Goal: Task Accomplishment & Management: Use online tool/utility

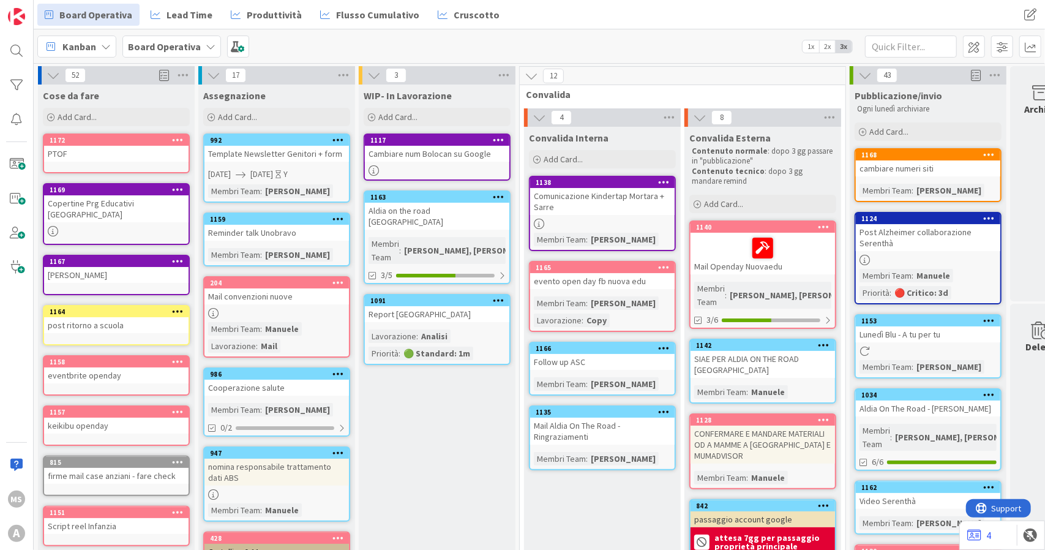
click at [449, 148] on div "Cambiare num Bolocan su Google" at bounding box center [437, 154] width 144 height 16
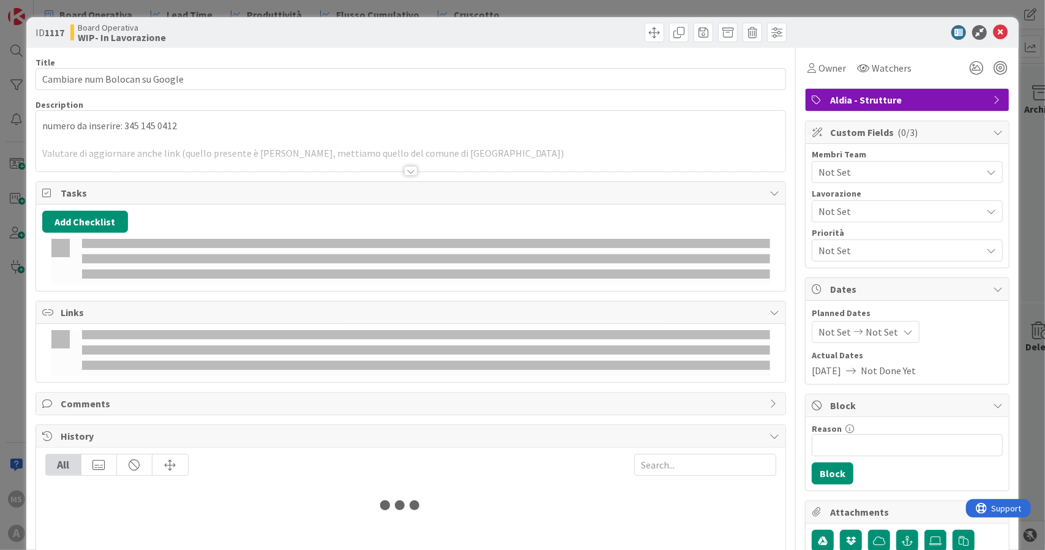
click at [846, 175] on span "Not Set" at bounding box center [899, 172] width 163 height 15
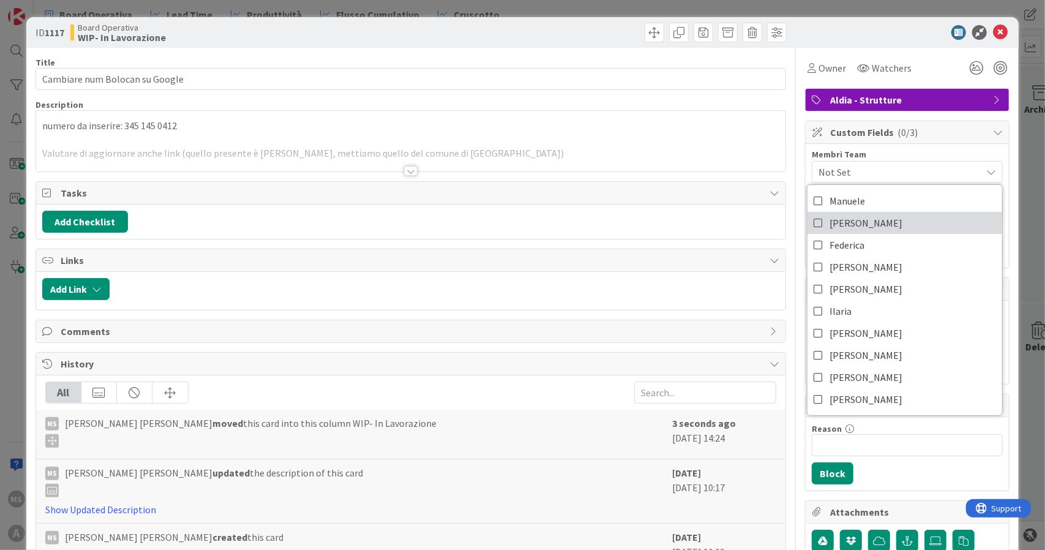
click at [854, 216] on span "[PERSON_NAME]" at bounding box center [865, 223] width 73 height 18
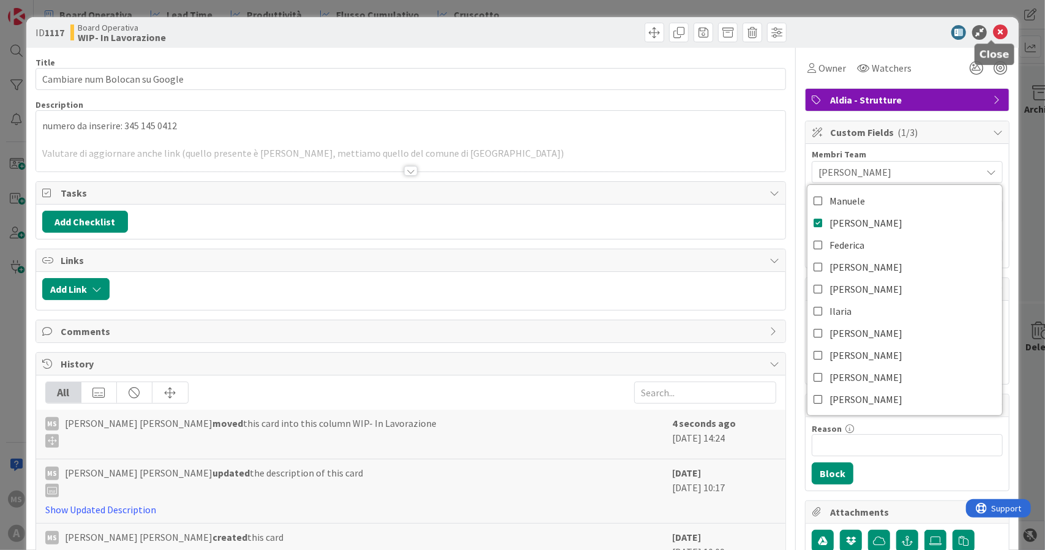
click at [993, 31] on icon at bounding box center [1000, 32] width 15 height 15
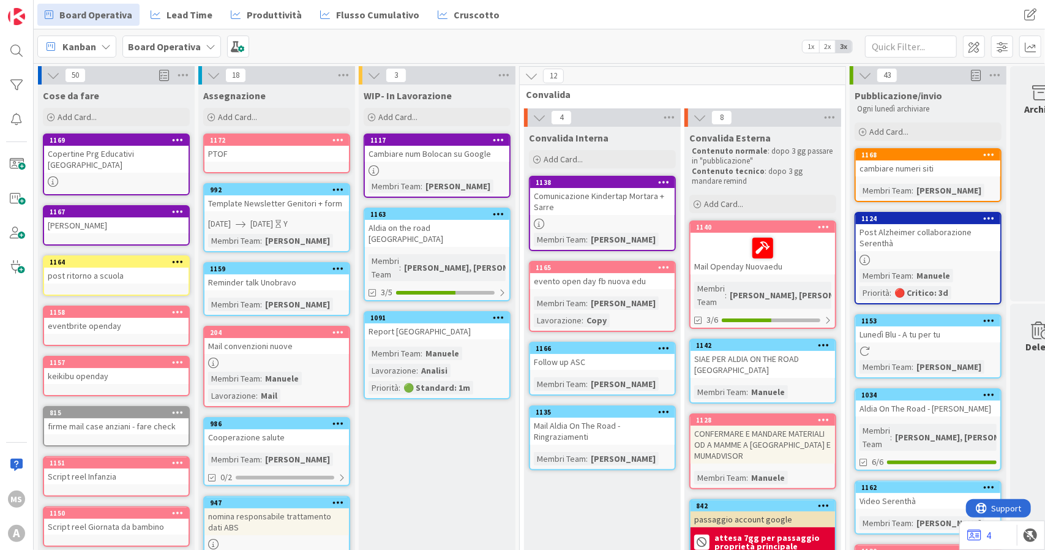
click at [275, 163] on link "1172 PTOF" at bounding box center [276, 153] width 147 height 40
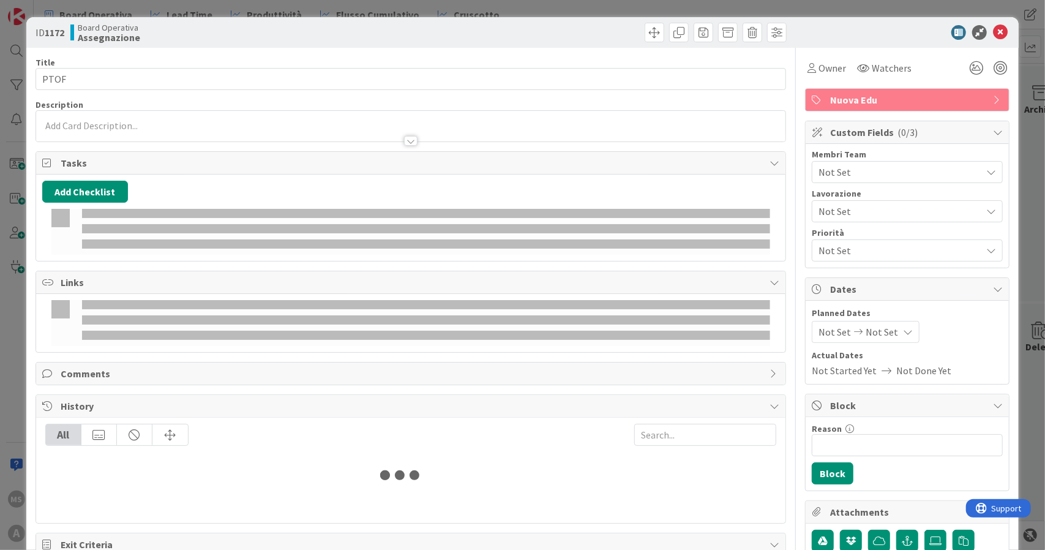
click at [864, 161] on div "Not Set" at bounding box center [907, 172] width 191 height 22
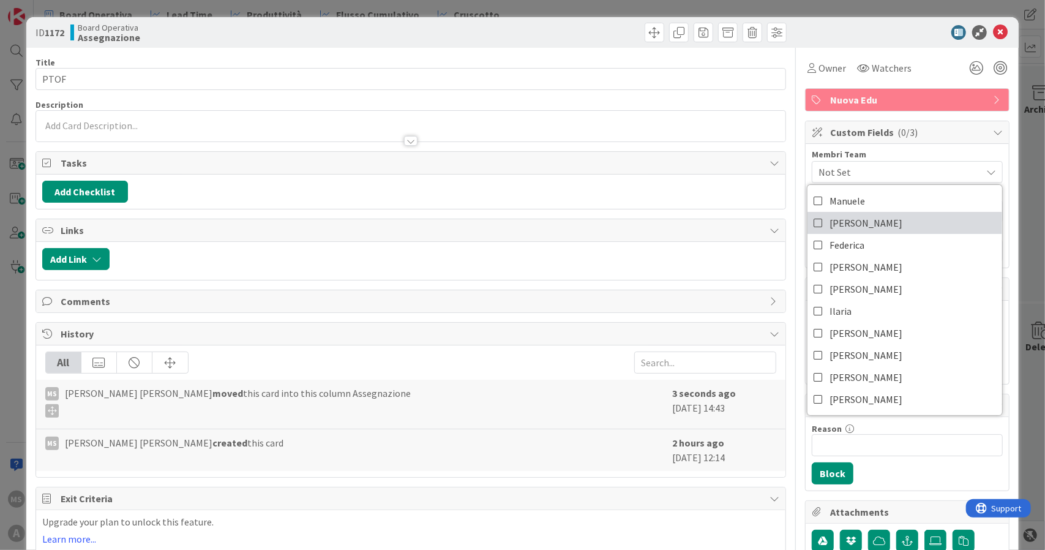
click at [858, 220] on link "[PERSON_NAME]" at bounding box center [904, 223] width 195 height 22
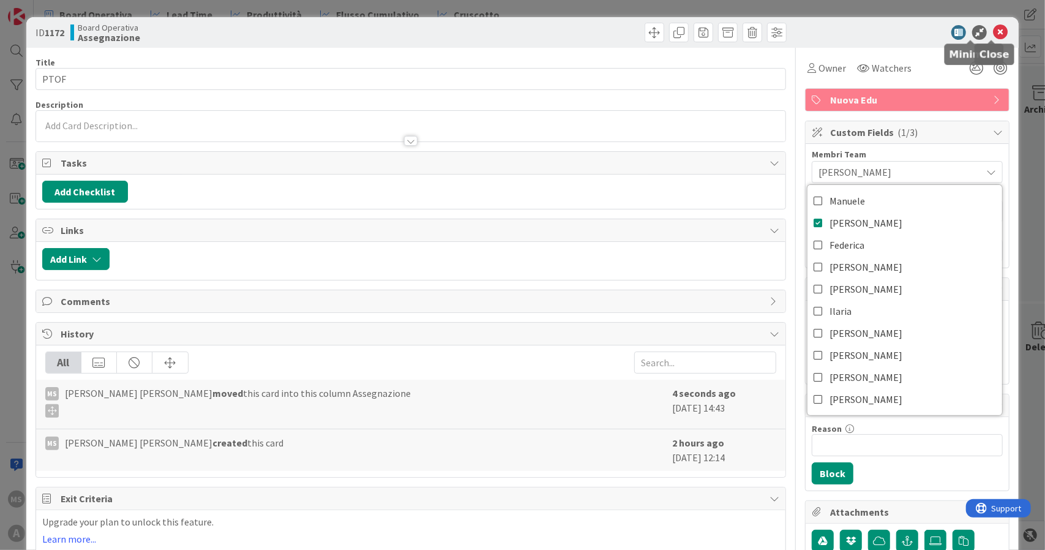
click at [993, 32] on icon at bounding box center [1000, 32] width 15 height 15
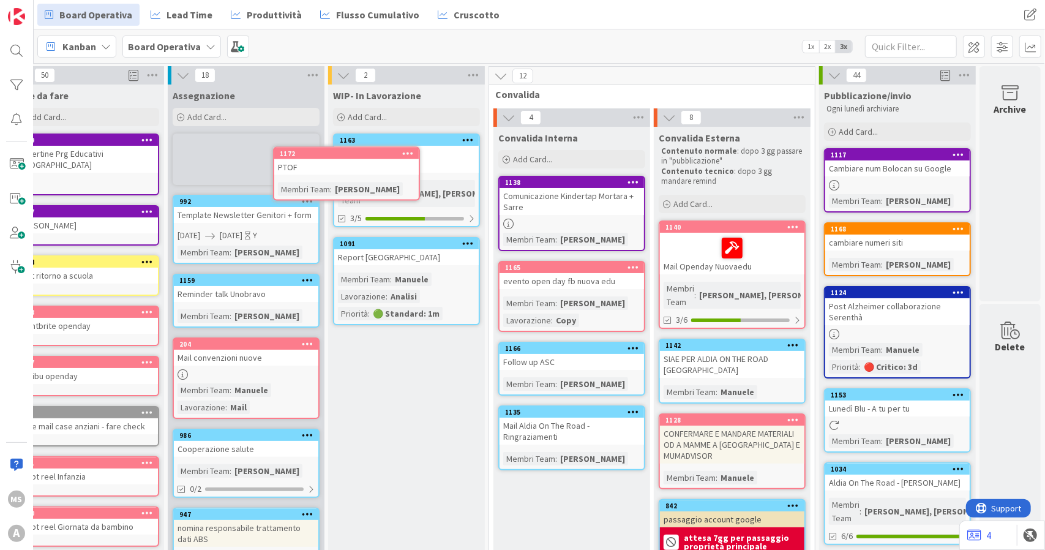
scroll to position [0, 37]
